Goal: Navigation & Orientation: Find specific page/section

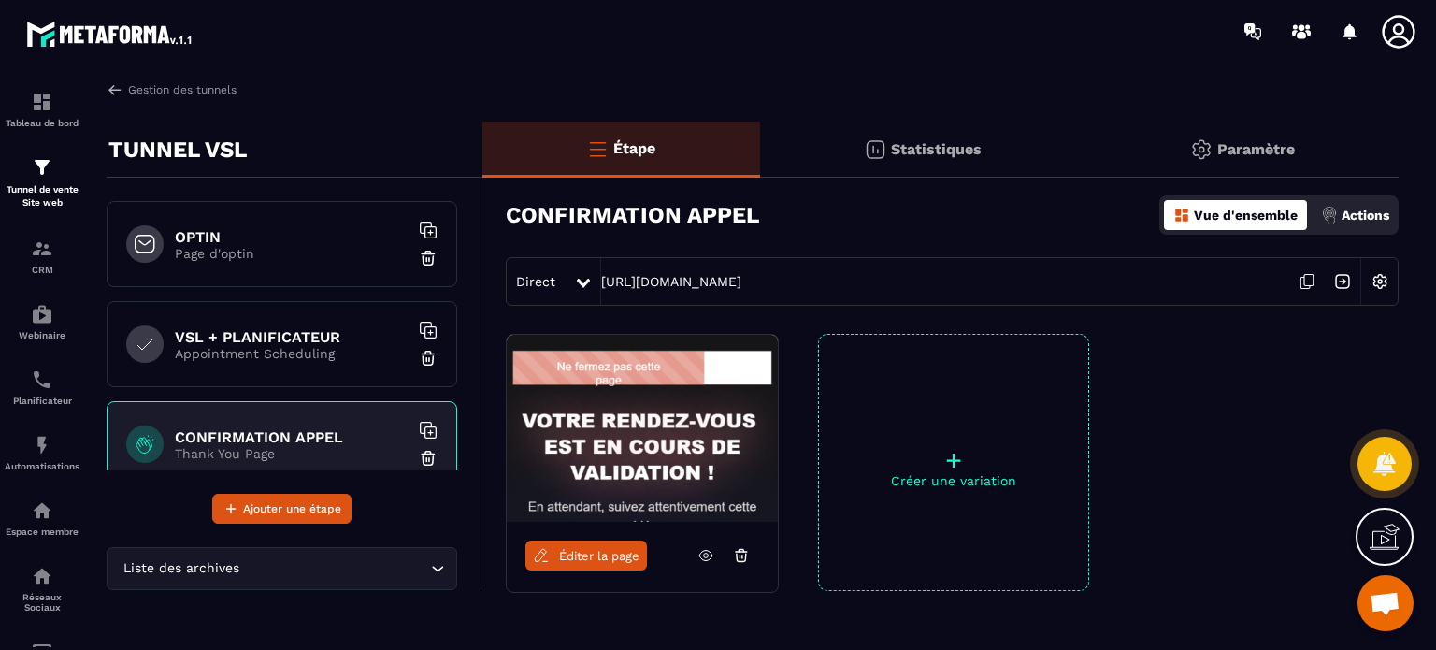
click at [677, 43] on div at bounding box center [828, 31] width 1216 height 63
click at [196, 88] on link "Gestion des tunnels" at bounding box center [172, 89] width 130 height 17
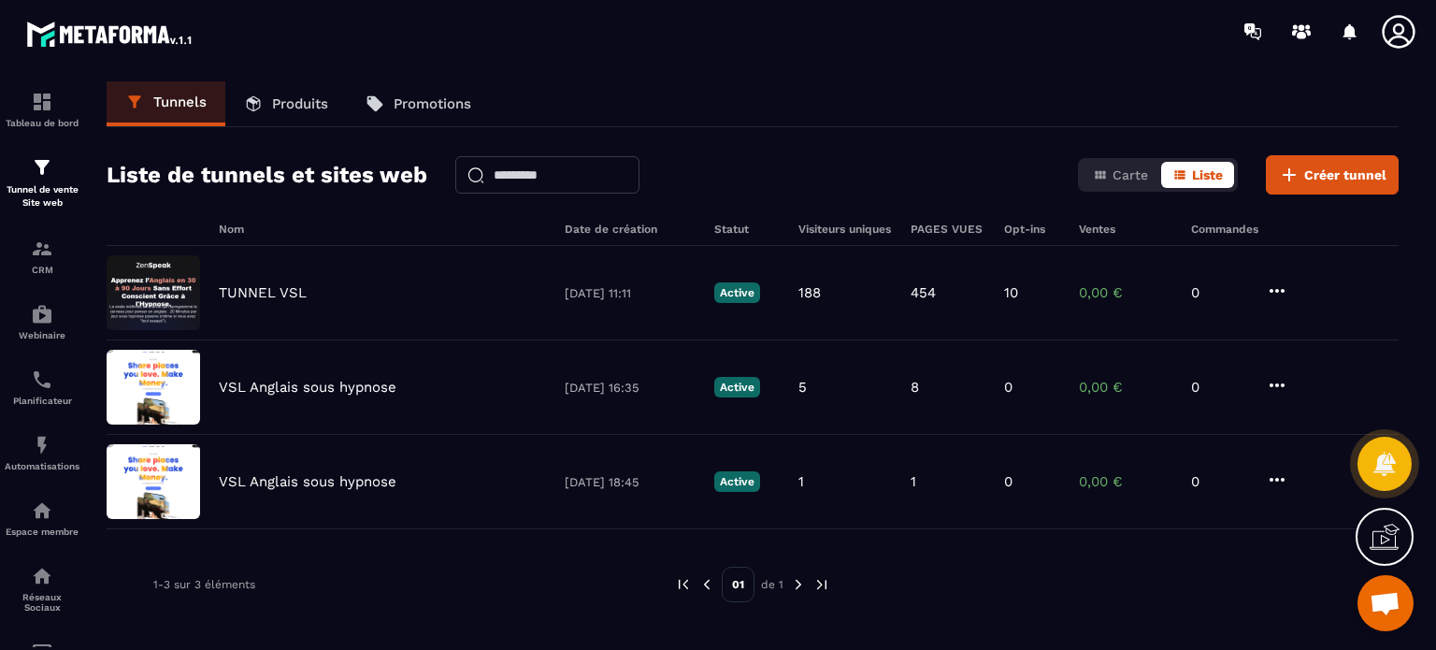
click at [400, 91] on link "Promotions" at bounding box center [418, 103] width 143 height 45
click at [304, 98] on p "Produits" at bounding box center [300, 103] width 56 height 17
click at [45, 91] on img at bounding box center [42, 102] width 22 height 22
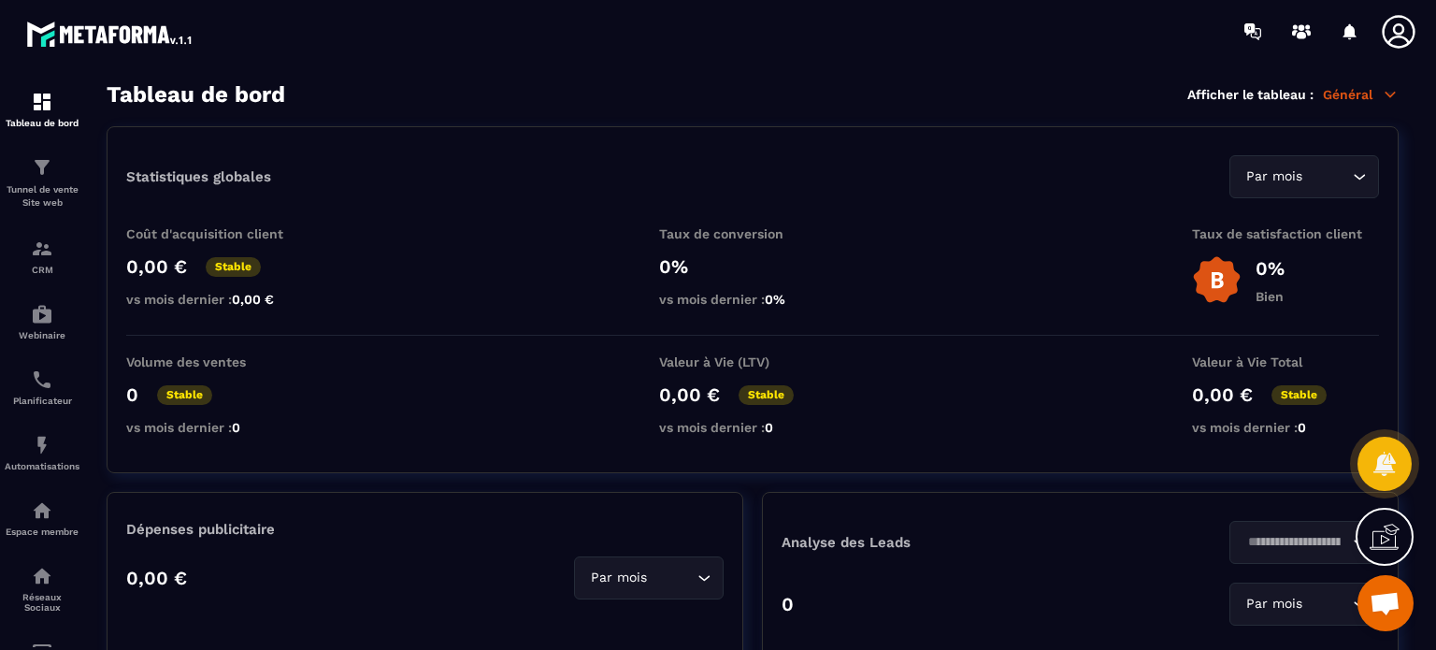
click at [1379, 27] on icon at bounding box center [1397, 31] width 37 height 37
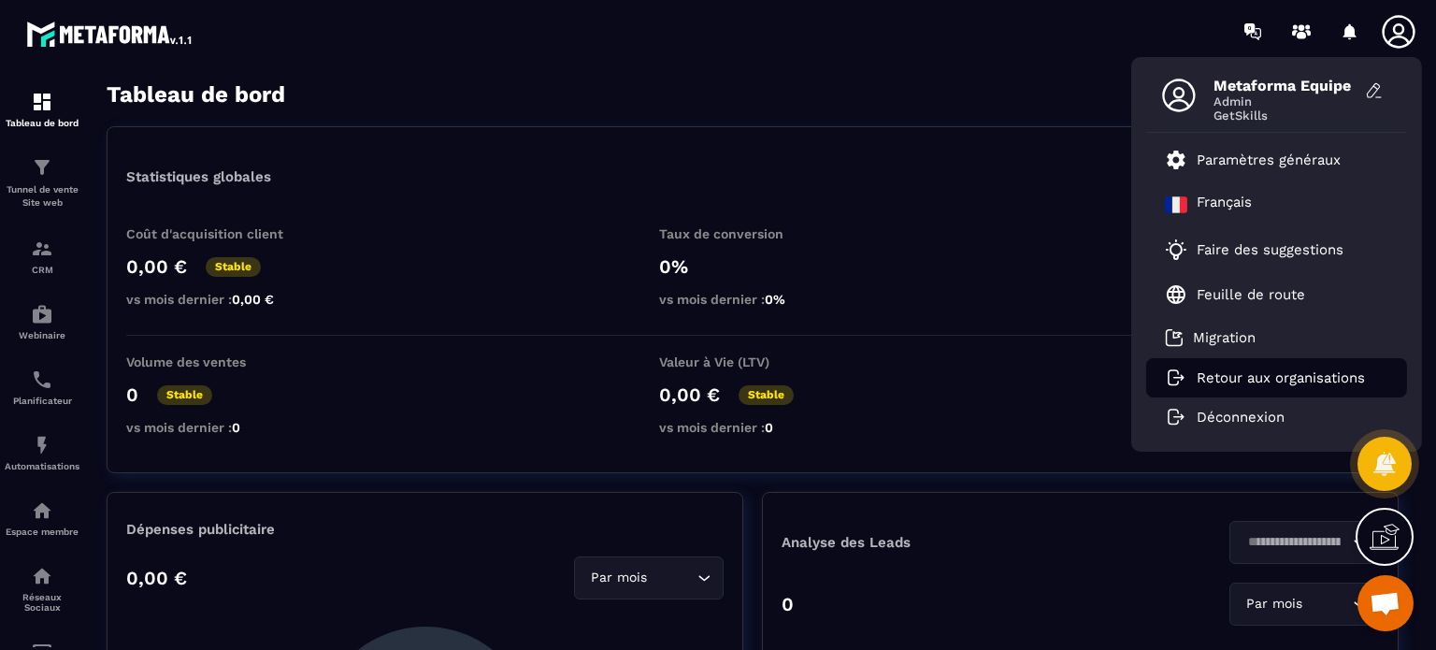
click at [1196, 374] on p "Retour aux organisations" at bounding box center [1280, 377] width 168 height 17
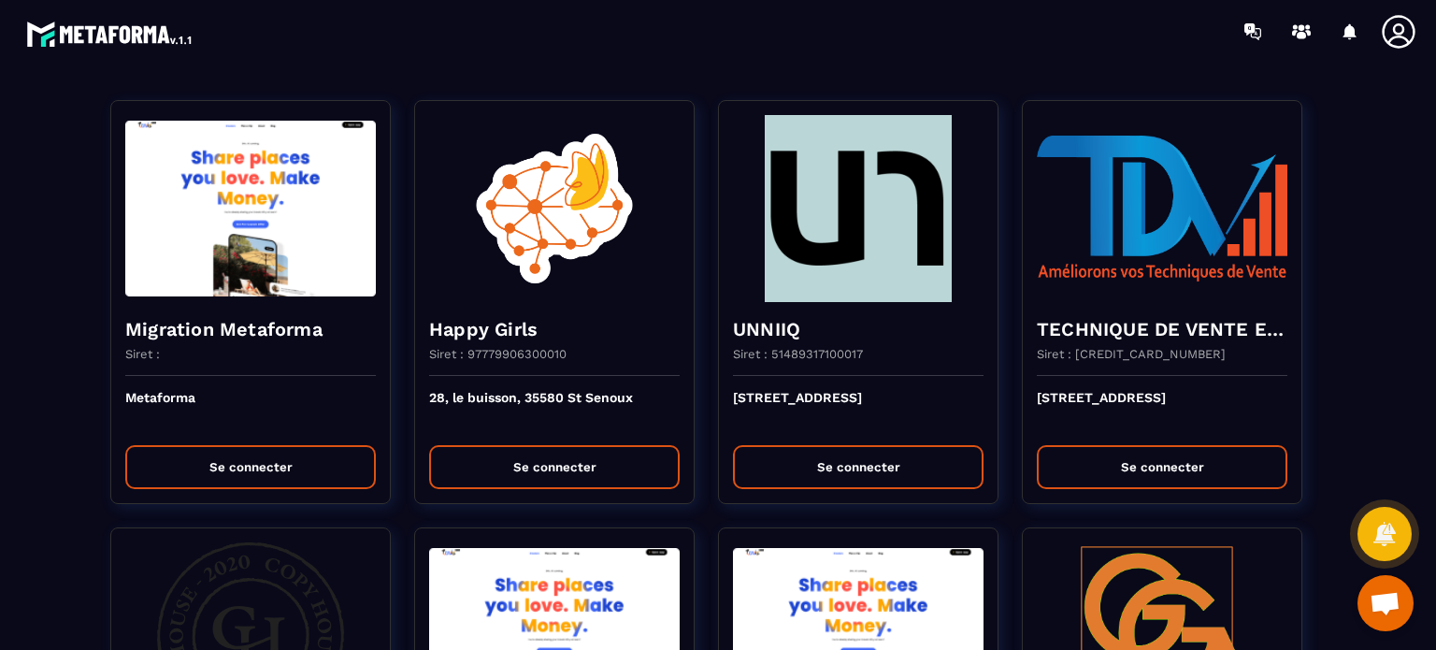
click at [542, 71] on section "Migration Metaforma Siret : Metaforma Se connecter Happy Girls Siret : 97779906…" at bounding box center [718, 356] width 1436 height 587
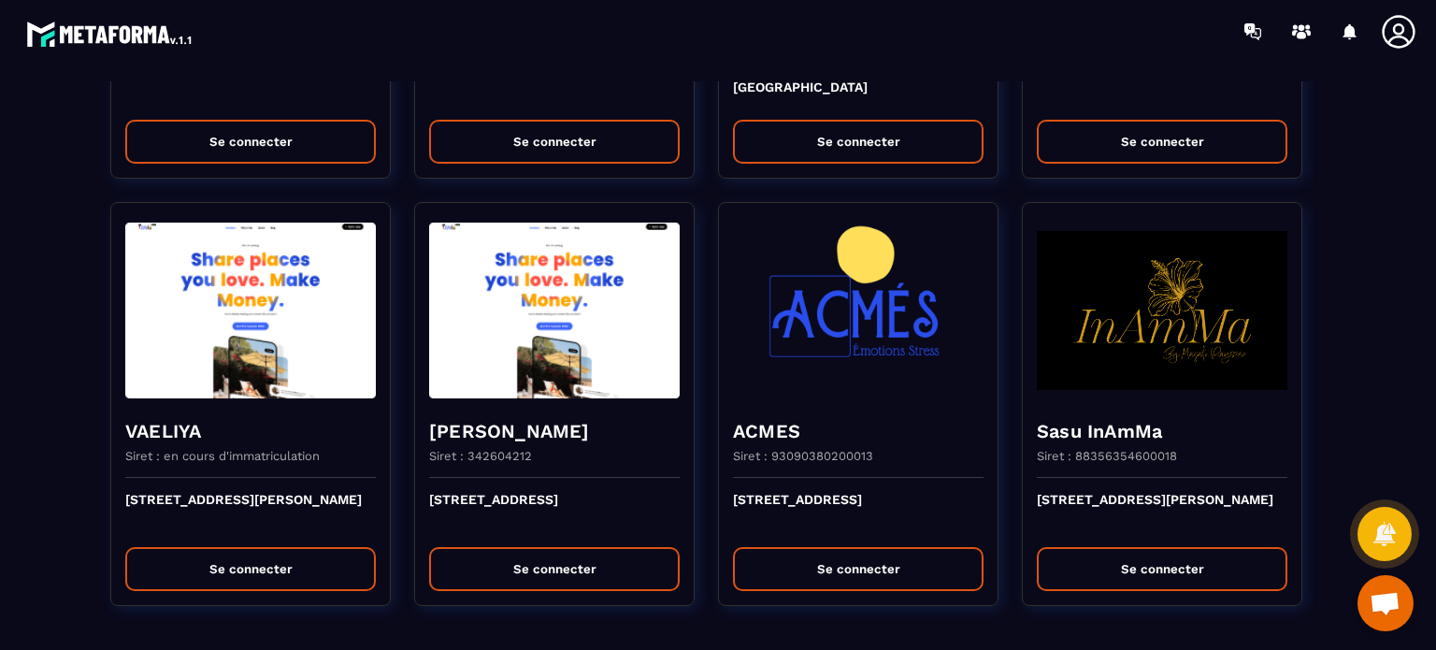
scroll to position [19, 0]
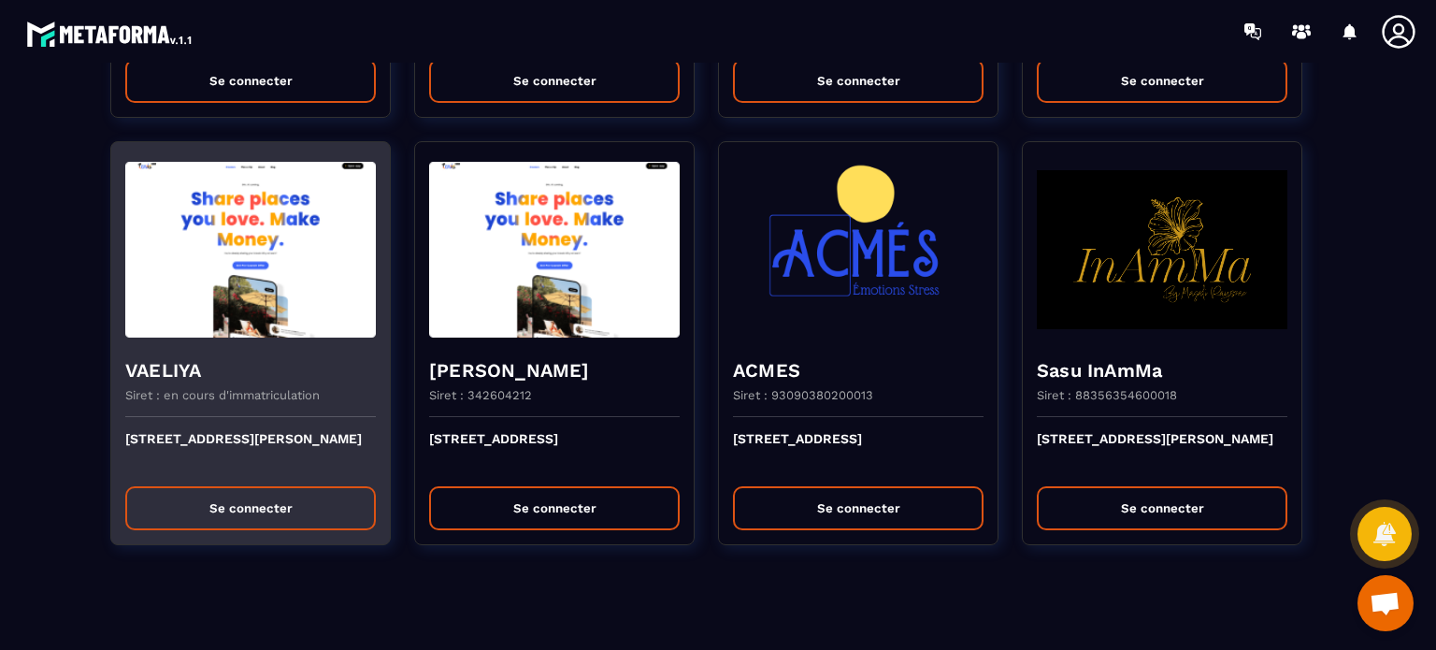
click at [305, 417] on div "[STREET_ADDRESS][PERSON_NAME] connecter" at bounding box center [250, 480] width 279 height 127
